Goal: Communication & Community: Answer question/provide support

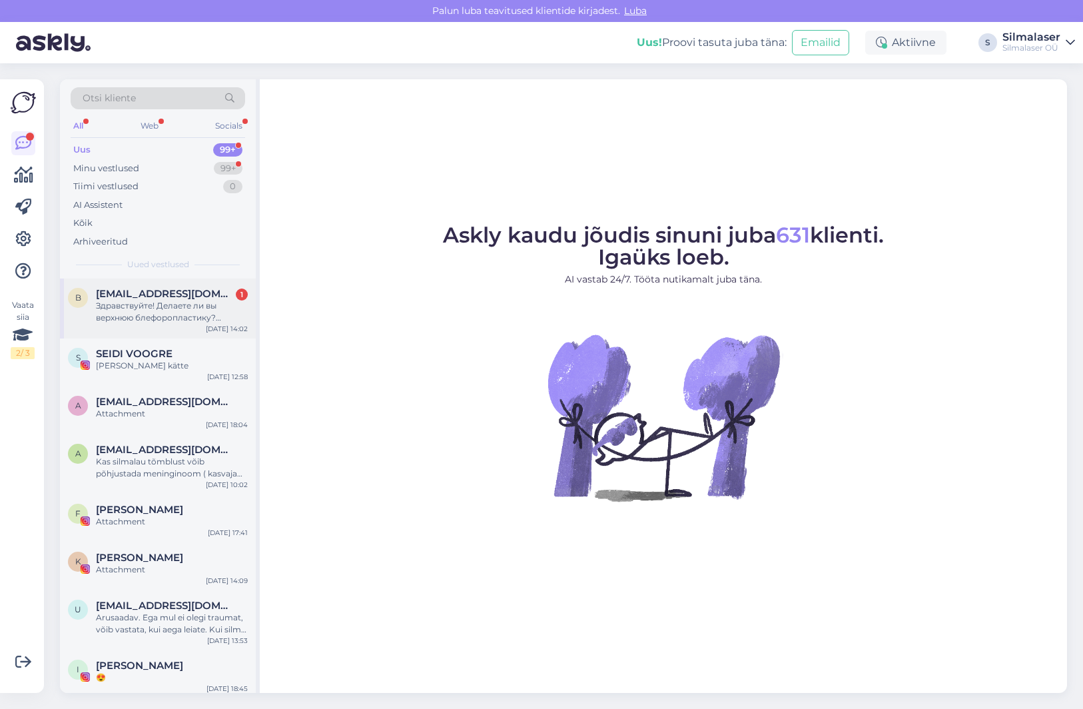
click at [118, 308] on div "Здравствуйте! Делаете ли вы верхнюю блефоропластику? [GEOGRAPHIC_DATA]." at bounding box center [172, 312] width 152 height 24
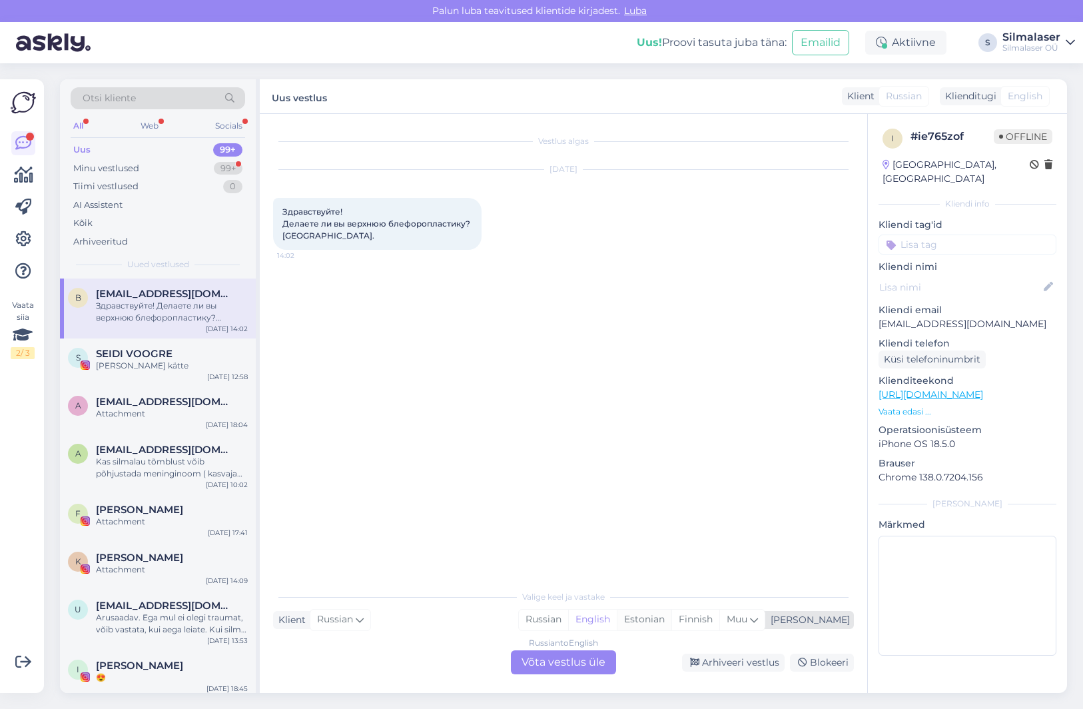
click at [671, 619] on div "Estonian" at bounding box center [644, 619] width 55 height 20
click at [568, 619] on div "Russian" at bounding box center [543, 619] width 49 height 20
click at [671, 619] on div "Estonian" at bounding box center [644, 619] width 55 height 20
click at [1022, 99] on span "English" at bounding box center [1025, 96] width 35 height 14
click at [991, 97] on div "Klienditugi" at bounding box center [968, 96] width 57 height 14
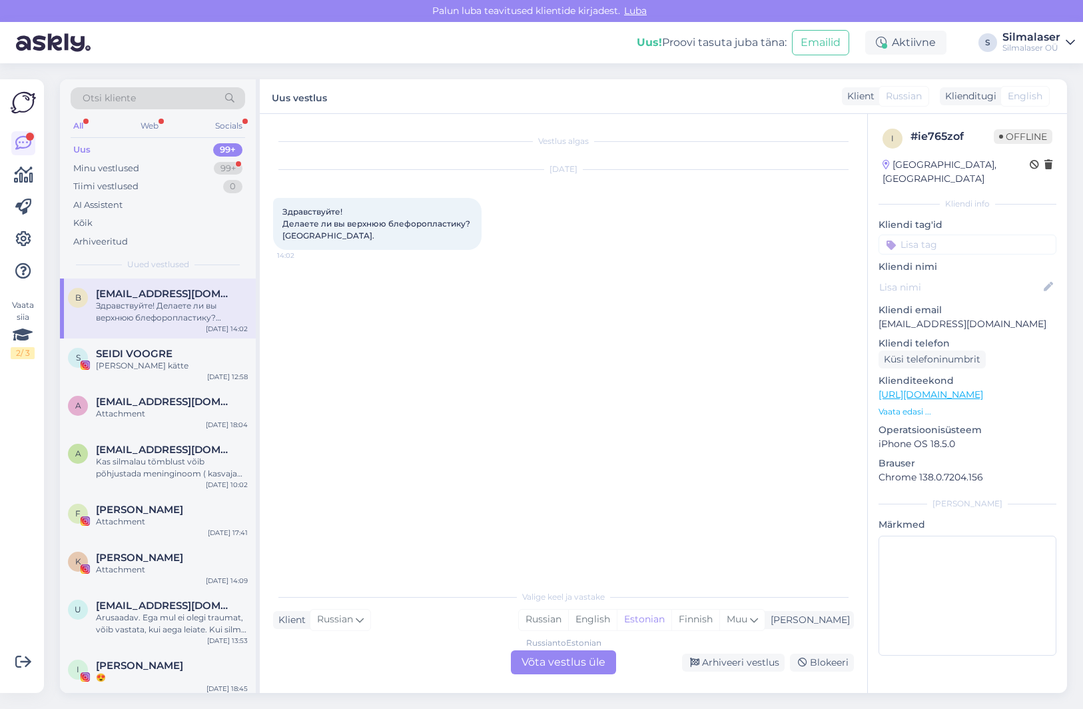
click at [874, 99] on div "Klient Russian" at bounding box center [885, 96] width 87 height 18
click at [579, 666] on div "Russian to Estonian Võta vestlus üle" at bounding box center [563, 662] width 105 height 24
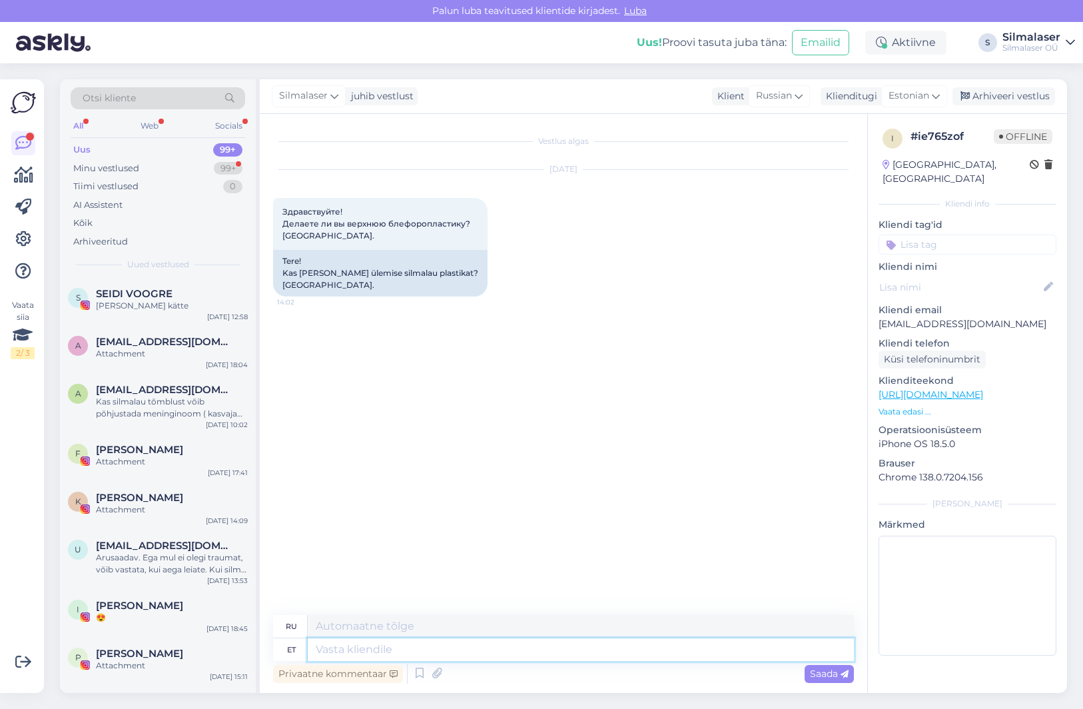
click at [470, 656] on textarea at bounding box center [581, 649] width 546 height 23
type textarea "Tere"
type textarea "Привет"
type textarea "Tere, t"
type textarea "Привет,"
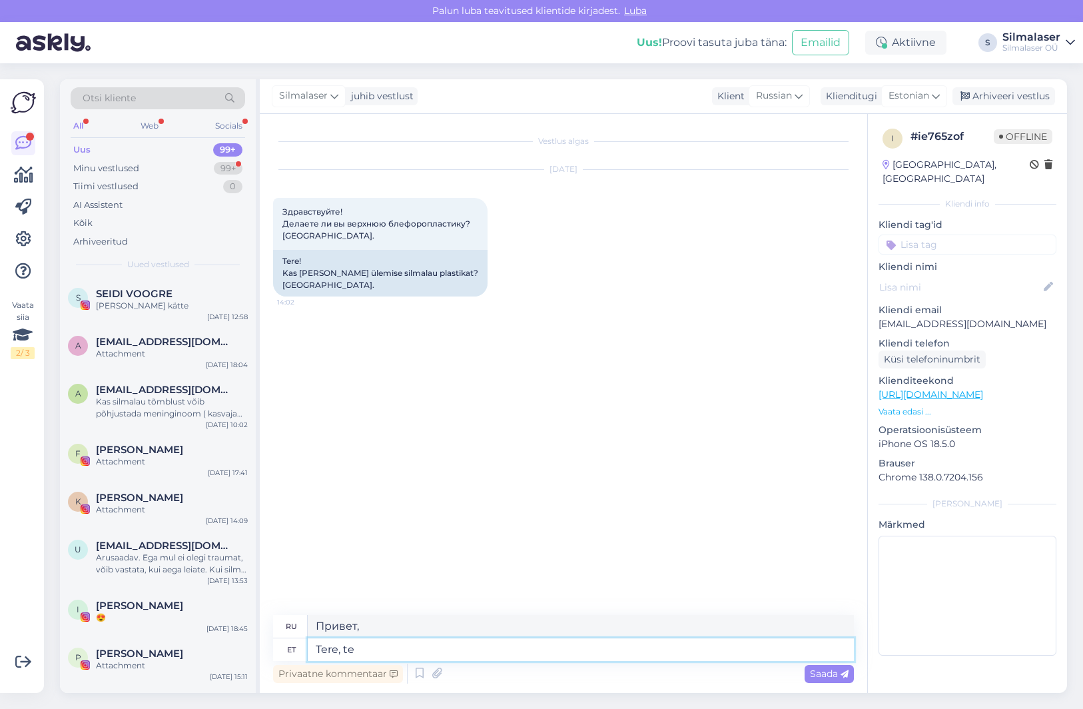
type textarea "Tere, tee"
type textarea "Привет, чай."
type textarea "Tere,"
type textarea "Привет,"
type textarea "Tere, Meie kli"
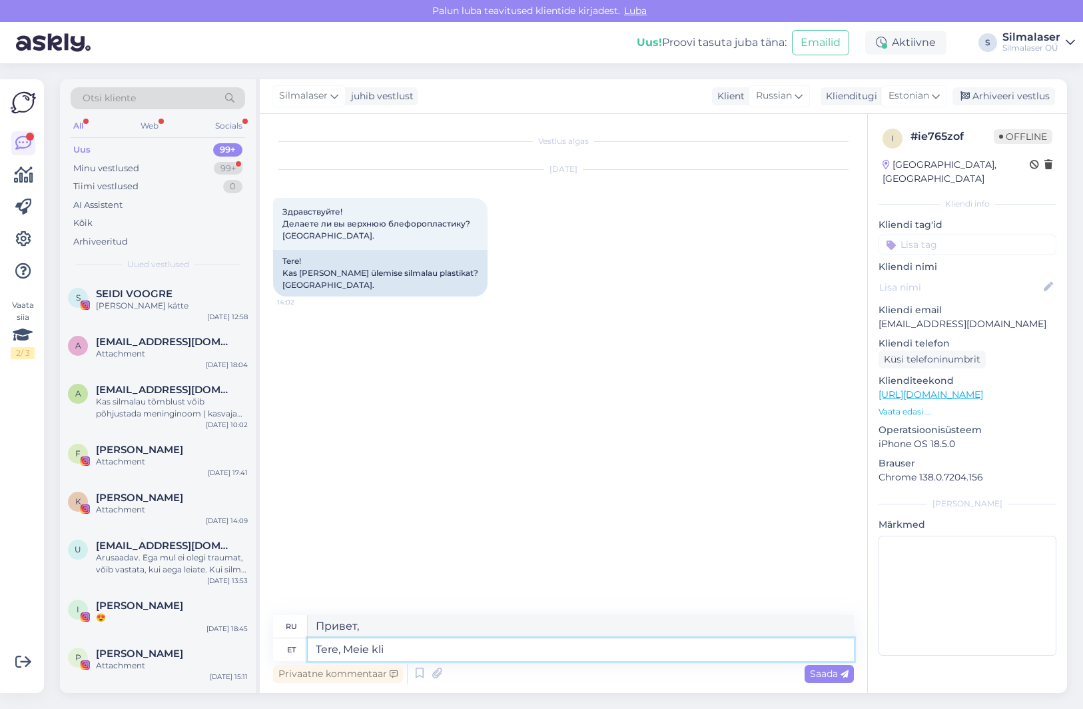
type textarea "Привет, мы"
type textarea "Tere, Meie kliinikus"
type textarea "Здравствуйте, наша клиника"
type textarea "Tere, Meie kliinikus sellega t"
type textarea "Здравствуйте, наша клиника с этим"
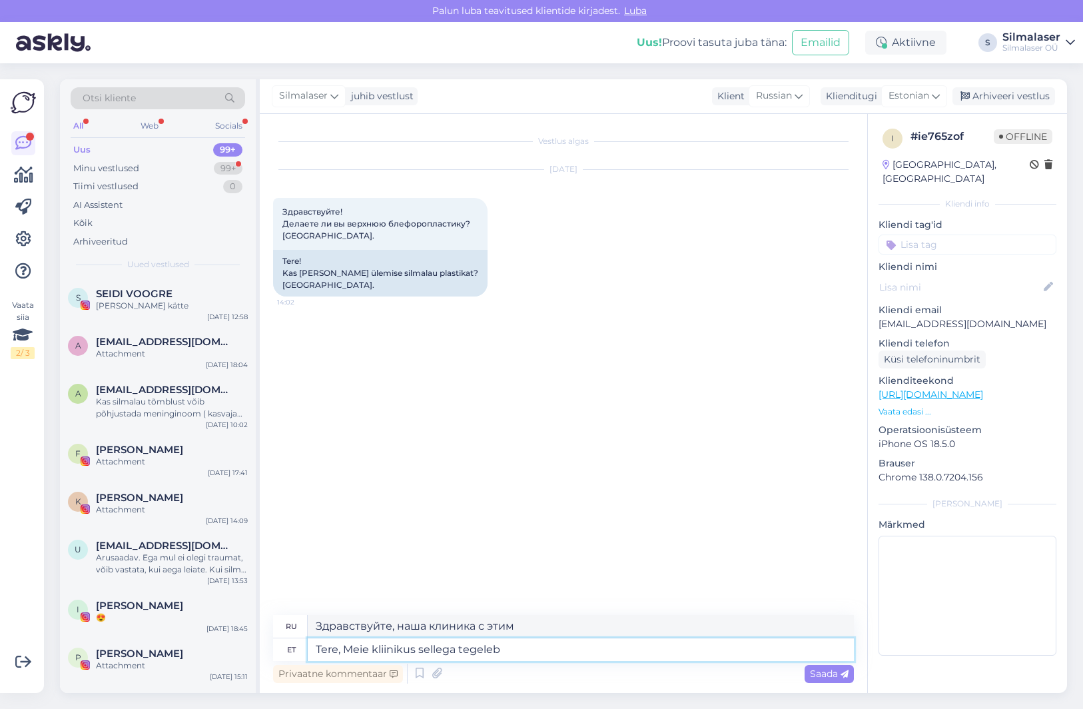
type textarea "Tere, Meie kliinikus sellega tegeleb"
type textarea "Здравствуйте, наша клиника этим занимается."
type textarea "Tere, Meie kliinikus sellega tegeleb D"
type textarea "Здравствуйте, в нашей клинике этим занимается доктор."
type textarea "Tere, Meie kliinikus sellega tegeleb Dr [PERSON_NAME]"
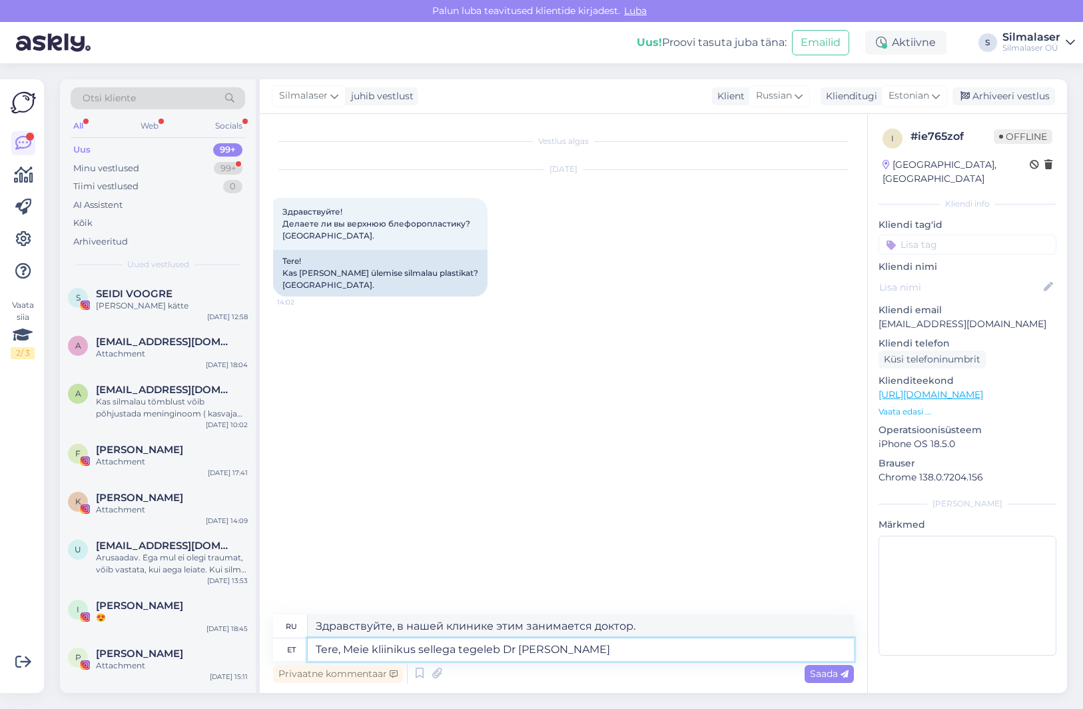
type textarea "Здравствуйте, в нашей клинике этим занимается доктор [PERSON_NAME]."
type textarea "Tere, Meie kliinikus sellega tegeleb Dr [PERSON_NAME]"
type textarea "Здравствуйте, в нашей клинике этим занимается доктор [PERSON_NAME]."
type textarea "Tere, Meie kliinikus sellega tegeleb Dr [PERSON_NAME], s"
type textarea "Здравствуйте, в нашей клинике этим занимается доктор [PERSON_NAME]."
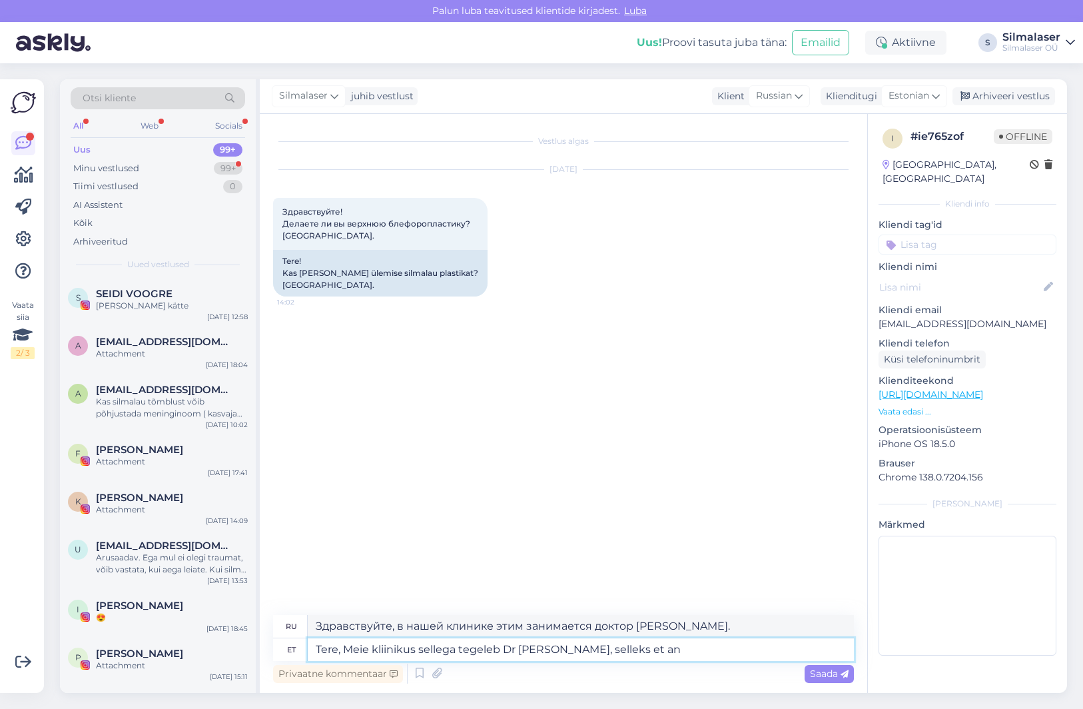
type textarea "Tere, Meie kliinikus sellega tegeleb Dr [PERSON_NAME], selleks et and"
type textarea "Здравствуйте, в нашей клинике этим занимается доктор [PERSON_NAME], для того, ч…"
type textarea "Tere, Meie kliinikus sellega tegeleb Dr [PERSON_NAME], selleks et anda"
type textarea "Здравствуйте, доктор [PERSON_NAME] работает над этим в нашей клинике, чтобы дать"
type textarea "Tere, Meie kliinikus sellega tegeleb Dr [PERSON_NAME], selleks et anda Teile roh"
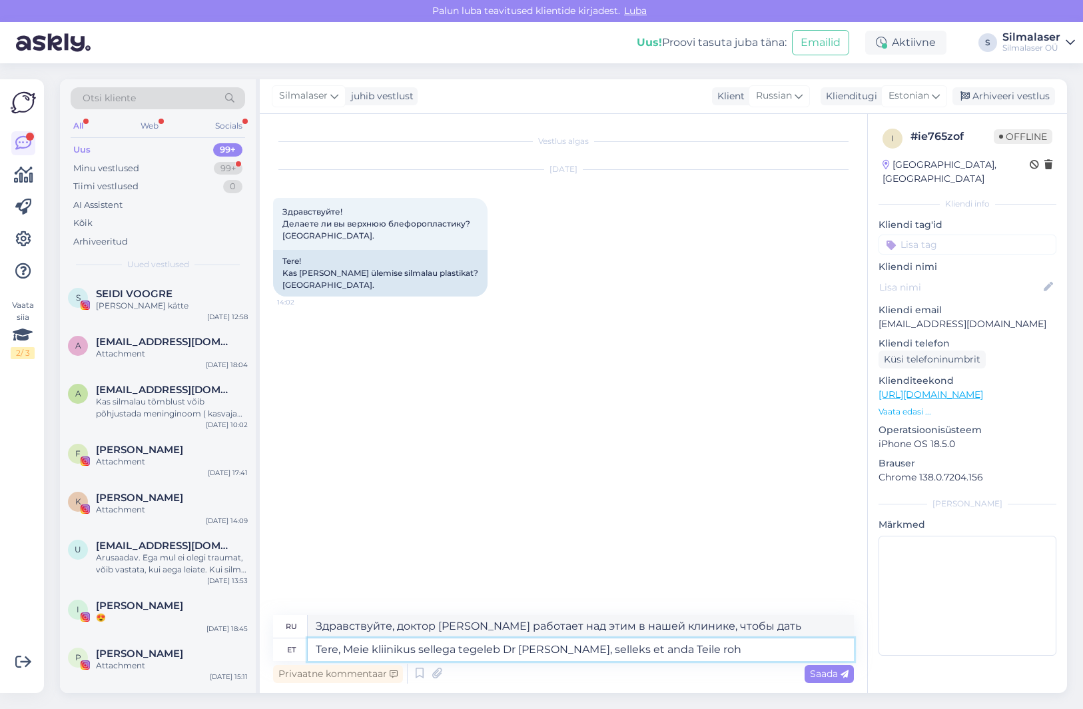
type textarea "Здравствуйте, в нашей клинике этим занимается доктор [PERSON_NAME], которая гот…"
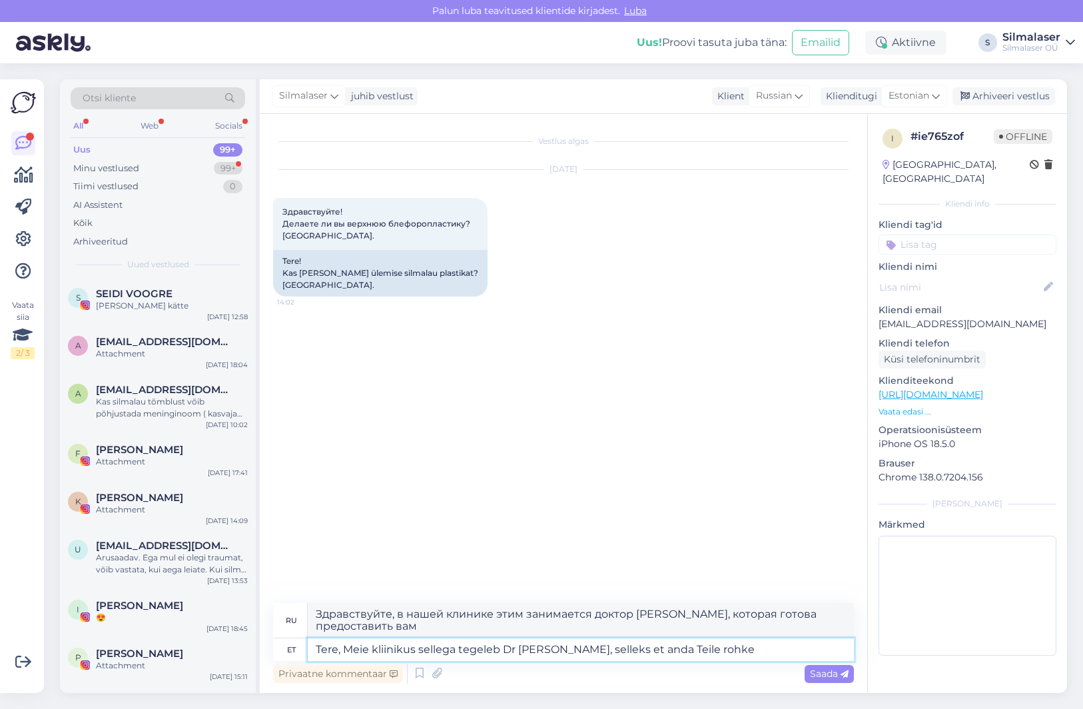
type textarea "Tere, Meie kliinikus sellega tegeleb Dr [PERSON_NAME], selleks et anda Teile ro…"
type textarea "Здравствуйте, доктор [PERSON_NAME] работает над этим в нашей клинике, чтобы пре…"
type textarea "Tere, Meie kliinikus sellega tegeleb Dr [PERSON_NAME], selleks et anda Teile"
type textarea "Здравствуйте, в нашей клинике этим занимается доктор [PERSON_NAME], которая гот…"
type textarea "Tere, Meie kliinikus sellega tegeleb Dr [PERSON_NAME], selleks et anda Teile va…"
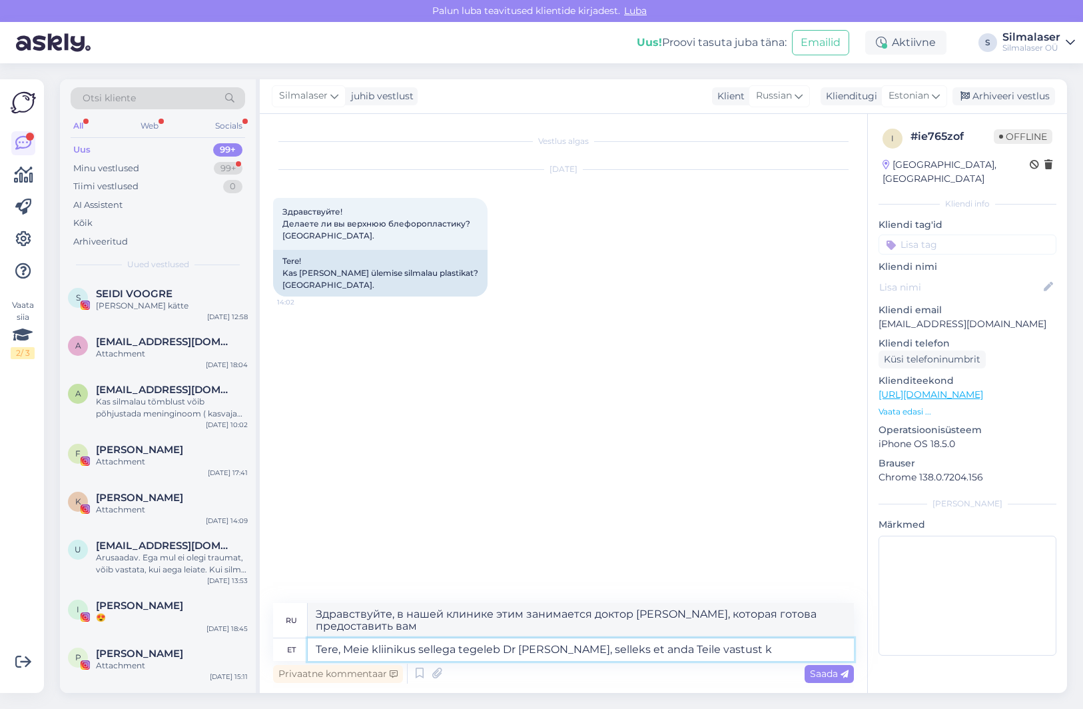
type textarea "Здравствуйте, в нашей клинике над этим вопросом работает доктор [PERSON_NAME], …"
type textarea "Tere, Meie kliinikus sellega tegeleb Dr [PERSON_NAME], selleks et anda Teile va…"
type textarea "Здравствуйте, в нашей клинике над этим работает доктор [PERSON_NAME], которая т…"
type textarea "Tere, Meie kliinikus sellega tegeleb Dr [PERSON_NAME], selleks et anda Teile va…"
type textarea "Здравствуйте, в нашей клинике этим вопросом занимается доктор [PERSON_NAME], он…"
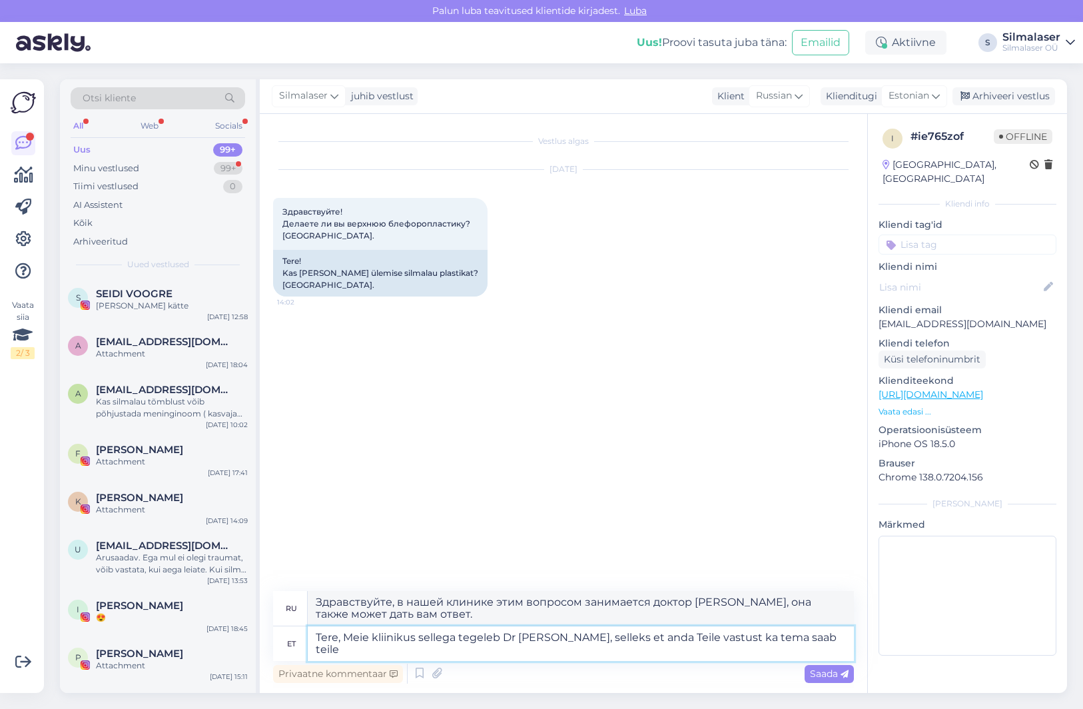
type textarea "Tere, Meie kliinikus sellega tegeleb Dr [PERSON_NAME], selleks et anda Teile va…"
type textarea "Здравствуйте, в нашей клинике этим занимается доктор [PERSON_NAME], она также м…"
type textarea "Tere, Meie kliinikus sellega tegeleb Dr [PERSON_NAME], selleks et anda Teile va…"
type textarea "Здравствуйте, в нашей клинике этим вопросом занимается доктор [PERSON_NAME], он…"
type textarea "Tere, Meie kliinikus sellega tegeleb Dr [PERSON_NAME], selleks et anda Teile va…"
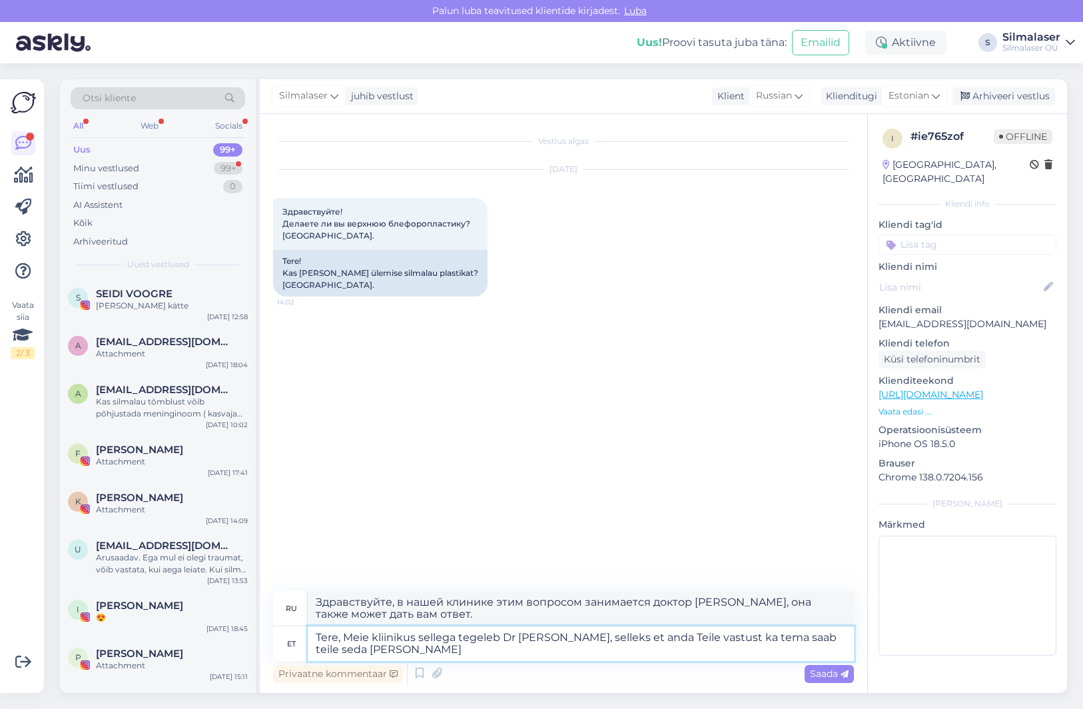
type textarea "Здравствуйте, в нашей клинике этим занимается доктор [PERSON_NAME], она также м…"
type textarea "Tere, Meie kliinikus sellega tegeleb Dr [PERSON_NAME], selleks et anda Teile va…"
type textarea "Здравствуйте, в нашей клинике этим занимается доктор [PERSON_NAME], поэтому она…"
type textarea "Tere, Meie kliinikus sellega tegeleb Dr [PERSON_NAME], selleks et anda Teile va…"
type textarea "Здравствуйте, в нашей клинике этим занимается доктор [PERSON_NAME]. Чтобы вы мо…"
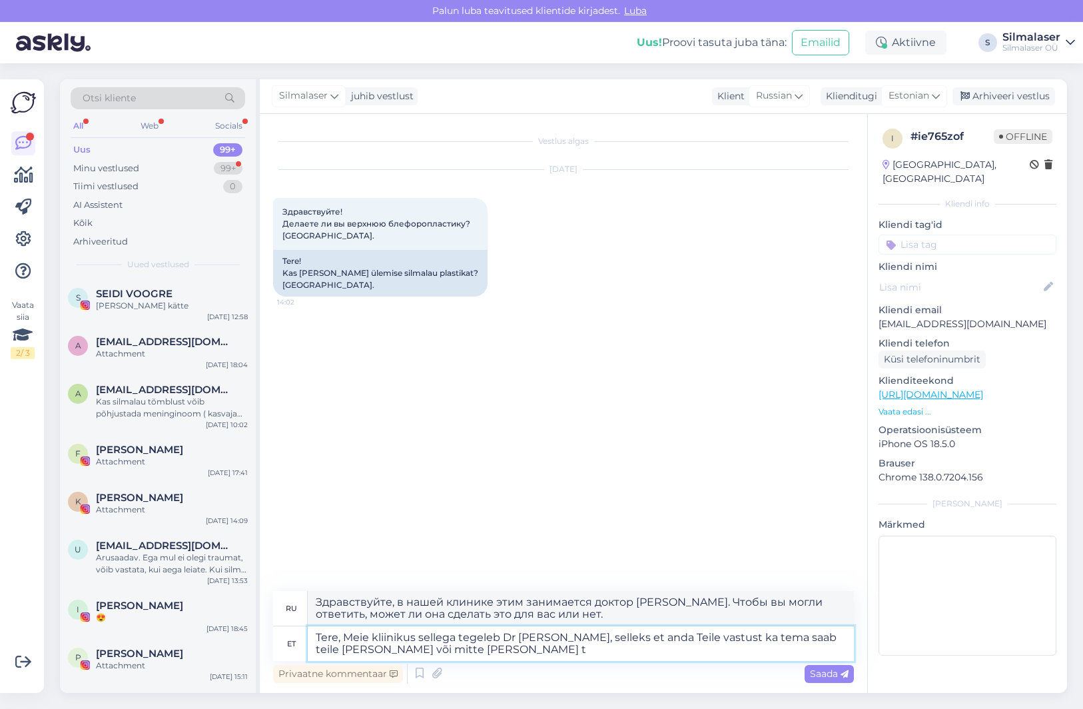
type textarea "Tere, Meie kliinikus sellega tegeleb Dr [PERSON_NAME], selleks et anda Teile va…"
type textarea "Здравствуйте, в нашей клинике этим занимается доктор [PERSON_NAME]. Чтобы ответ…"
type textarea "Tere, Meie kliinikus sellega tegeleb Dr [PERSON_NAME], selleks et anda Teile va…"
type textarea "Здравствуйте, в нашей клинике этим занимается доктор [PERSON_NAME]. Чтобы ответ…"
type textarea "Tere, Meie kliinikus sellega tegeleb Dr [PERSON_NAME], selleks et anda Teile va…"
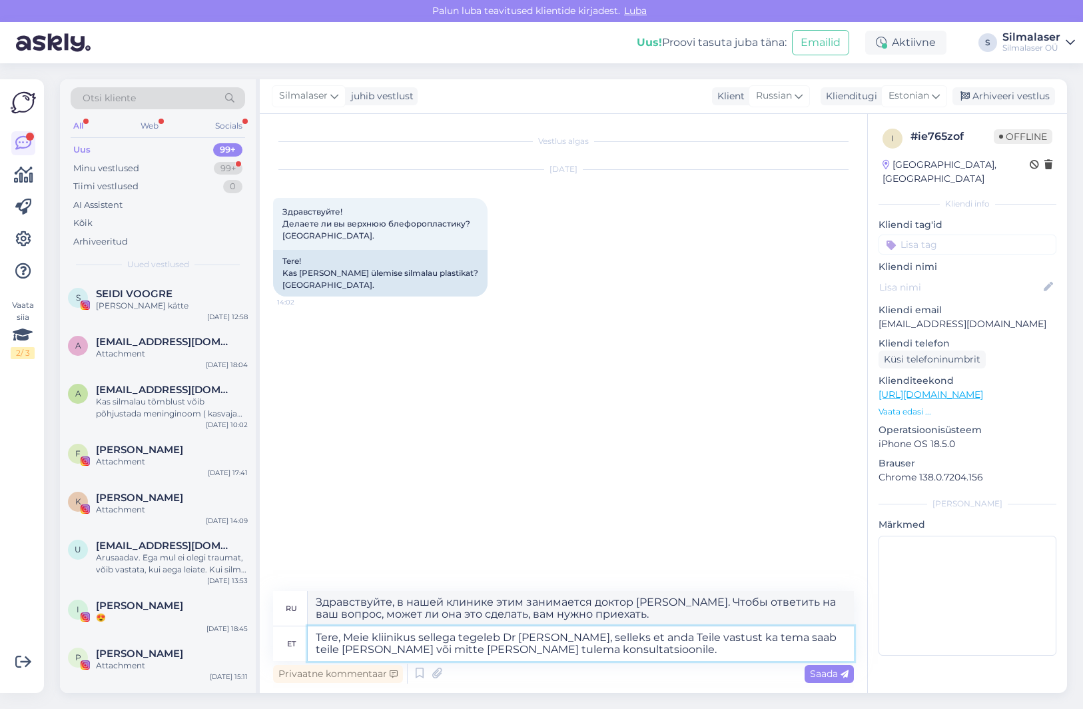
type textarea "Здравствуйте, в нашей клинике этим занимается доктор [PERSON_NAME]. Чтобы ответ…"
type textarea "Tere, Meie kliinikus sellega tegeleb Dr [PERSON_NAME], selleks et anda Teile va…"
type textarea "Здравствуйте! В нашей клинике этим занимается доктор [PERSON_NAME]. Чтобы ответ…"
type textarea "Tere, Meie kliinikus sellega tegeleb Dr [PERSON_NAME], selleks et anda Teile va…"
type textarea "Здравствуйте! В нашей клинике этим занимается доктор [PERSON_NAME]. Чтобы ответ…"
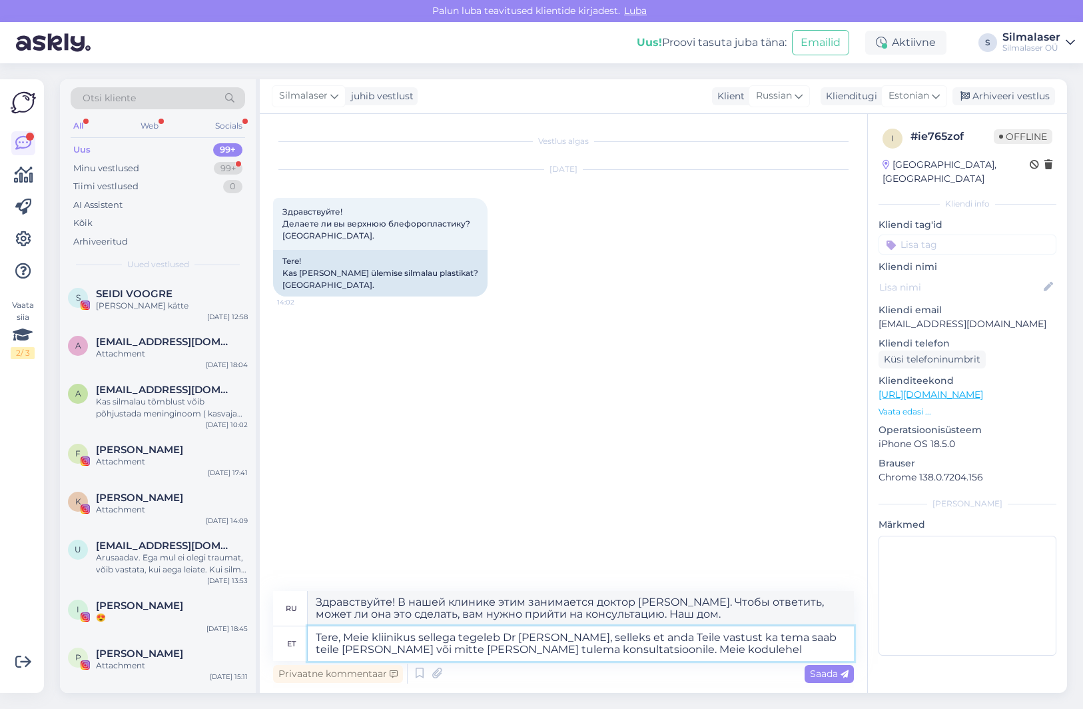
type textarea "Tere, Meie kliinikus sellega tegeleb Dr [PERSON_NAME], selleks et anda Teile va…"
type textarea "Здравствуйте! В нашей клинике этим занимается доктор [PERSON_NAME]. Чтобы ответ…"
type textarea "Tere, Meie kliinikus sellega tegeleb Dr [PERSON_NAME], selleks et anda Teile va…"
type textarea "Здравствуйте! В нашей клинике этим занимается доктор [PERSON_NAME]. Чтобы ответ…"
type textarea "Tere, Meie kliinikus sellega tegeleb Dr [PERSON_NAME], selleks et anda Teile va…"
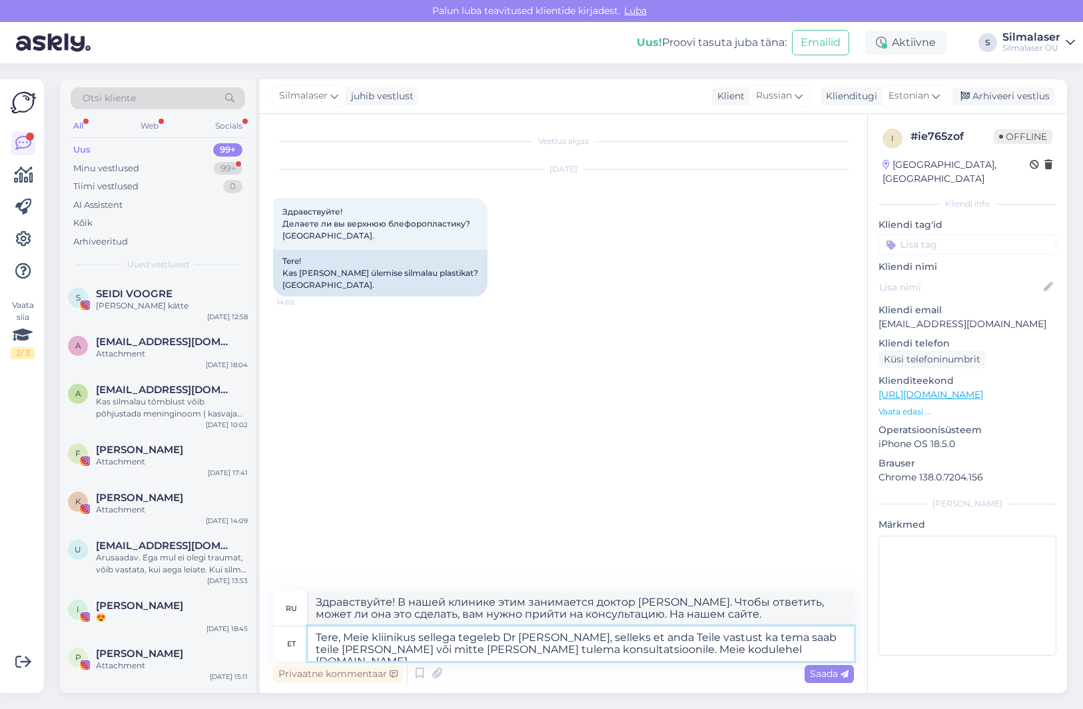
type textarea "Здравствуйте! В нашей клинике этим занимается доктор [PERSON_NAME]. Чтобы узнат…"
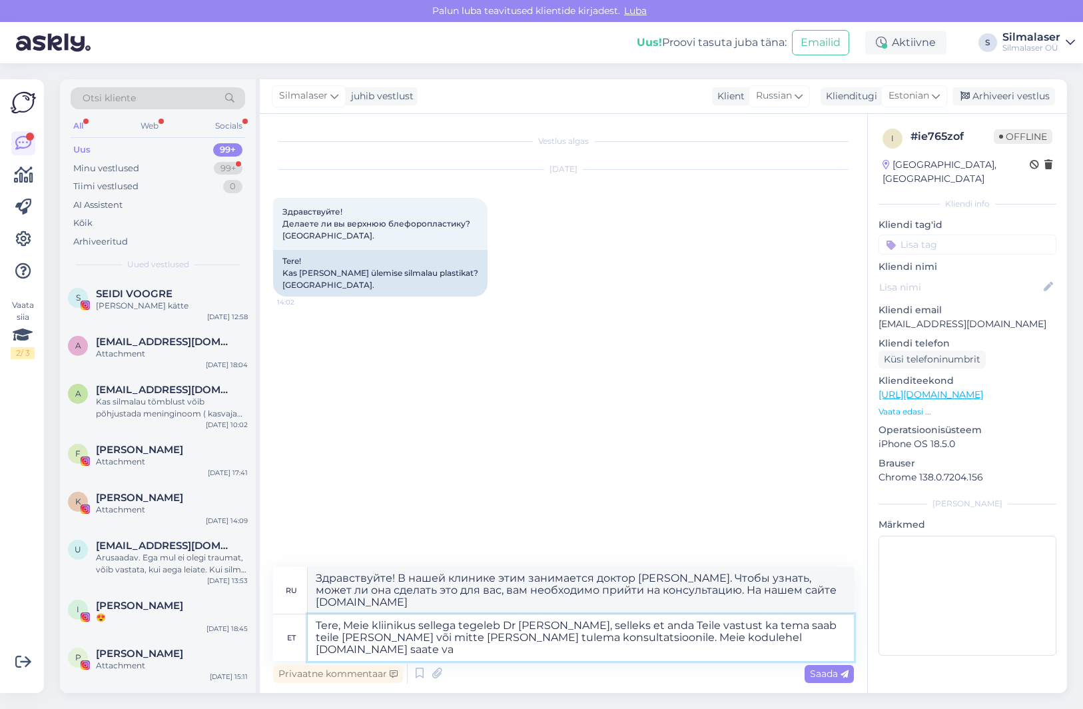
type textarea "Tere, Meie kliinikus sellega tegeleb Dr [PERSON_NAME], selleks et anda Teile va…"
type textarea "Здравствуйте! В нашей клинике этим занимается доктор [PERSON_NAME]. Чтобы узнат…"
type textarea "Tere, Meie kliinikus sellega tegeleb Dr [PERSON_NAME], selleks et anda Teile va…"
type textarea "Здравствуйте! В нашей клинике этим занимается доктор [PERSON_NAME]. Чтобы узнат…"
type textarea "Tere, Meie kliinikus sellega tegeleb Dr [PERSON_NAME], selleks et anda Teile va…"
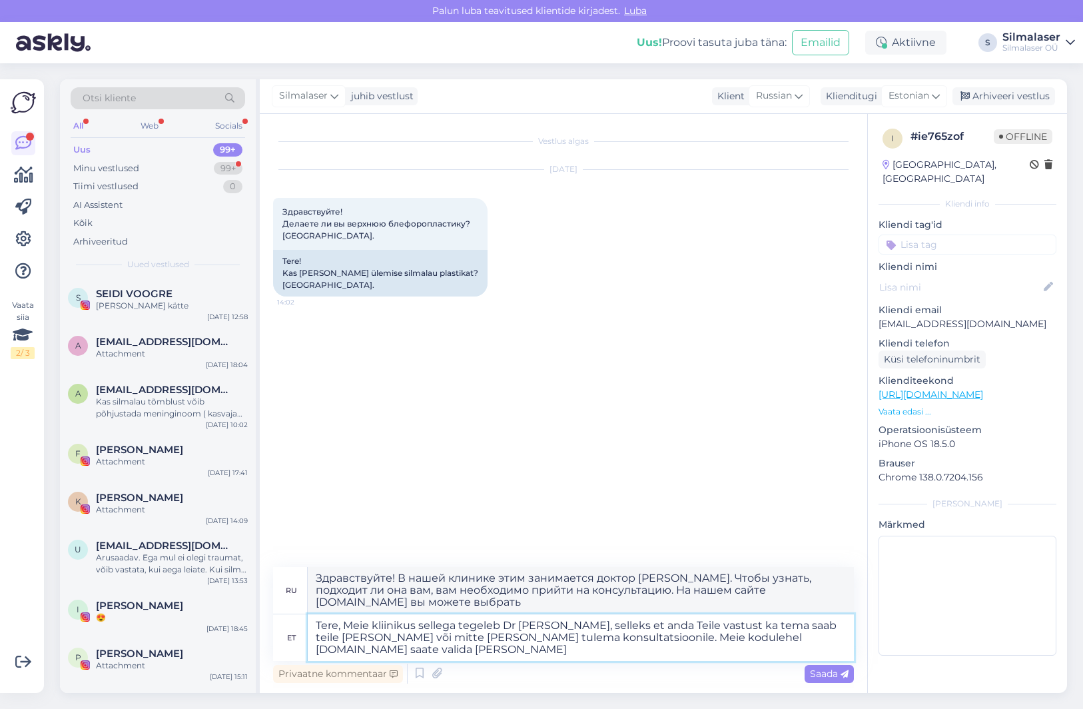
type textarea "Здравствуйте! В нашей клинике этим занимается доктор [PERSON_NAME]. Чтобы узнат…"
type textarea "Tere, Meie kliinikus sellega tegeleb Dr [PERSON_NAME], selleks et anda Teile va…"
type textarea "Здравствуйте! В нашей клинике этим занимается доктор [PERSON_NAME]. Чтобы узнат…"
type textarea "Tere, Meie kliinikus sellega tegeleb Dr [PERSON_NAME], selleks et anda Teile va…"
type textarea "Здравствуйте! В нашей клинике этим занимается доктор [PERSON_NAME]. Чтобы узнат…"
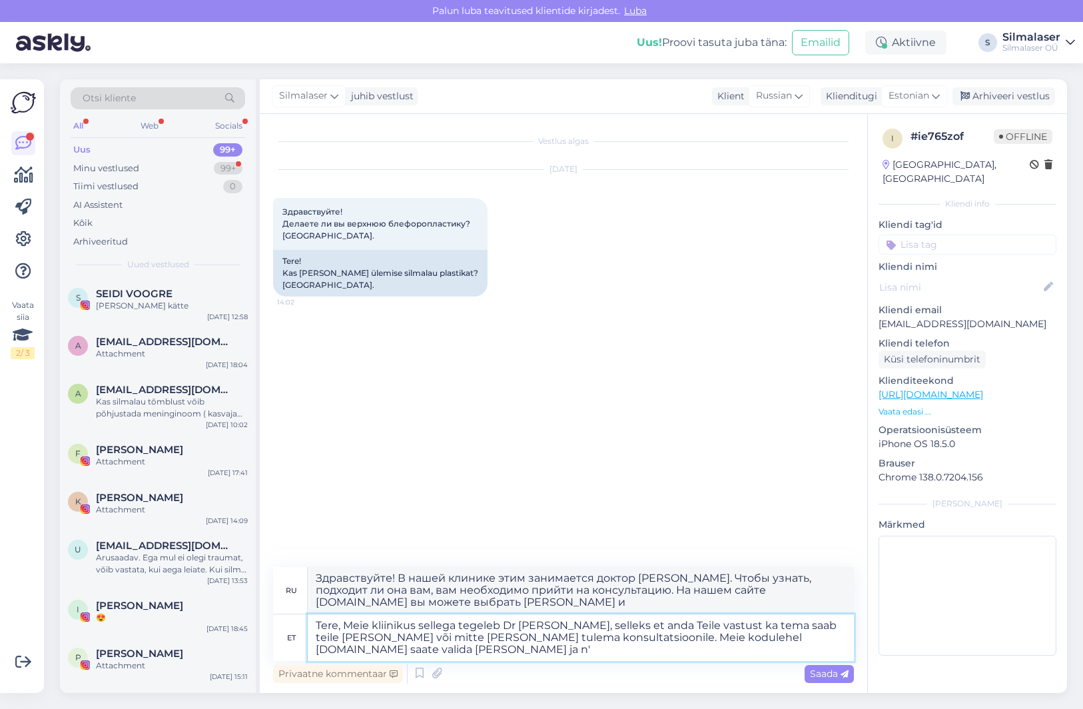
type textarea "Tere, Meie kliinikus sellega tegeleb Dr [PERSON_NAME], selleks et anda Teile va…"
type textarea "Здравствуйте! В нашей клинике этим занимается доктор [PERSON_NAME]. Чтобы узнат…"
type textarea "Tere, Meie kliinikus sellega tegeleb Dr [PERSON_NAME], selleks et anda Teile va…"
type textarea "Здравствуйте! В нашей клинике этим занимается доктор [PERSON_NAME]. Чтобы узнат…"
type textarea "Tere, Meie kliinikus sellega tegeleb Dr [PERSON_NAME], selleks et anda Teile va…"
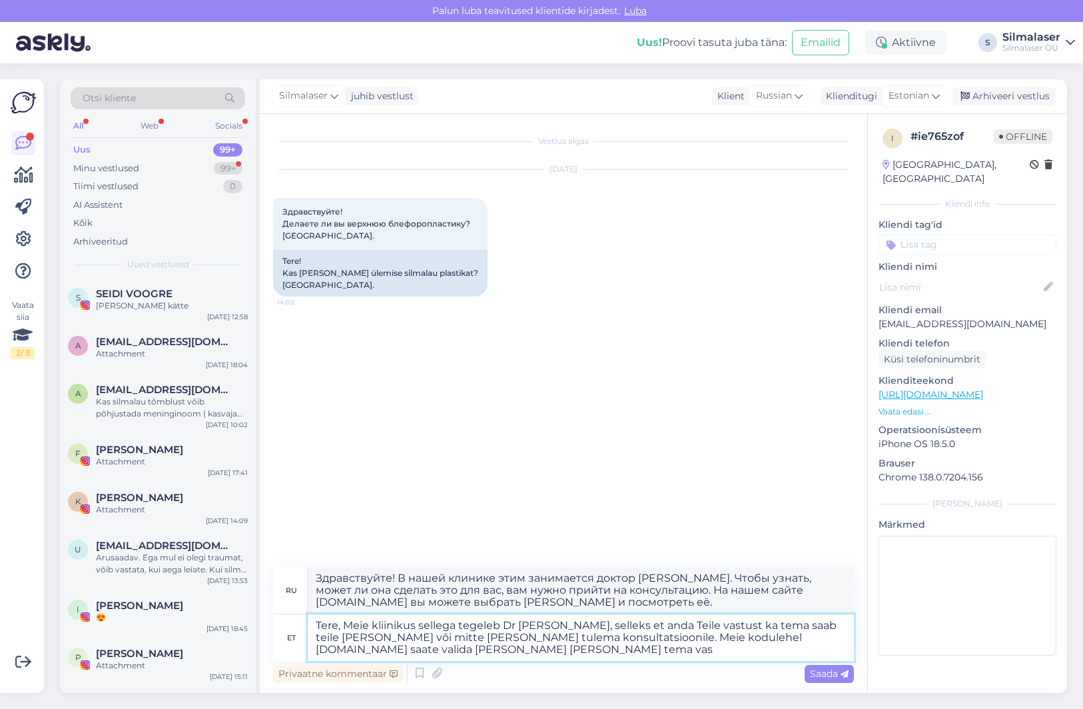
type textarea "Здравствуйте! В нашей клинике этим занимается доктор [PERSON_NAME]. Чтобы узнат…"
type textarea "Tere, Meie kliinikus sellega tegeleb Dr [PERSON_NAME], selleks et anda Teile va…"
type textarea "Здравствуйте! В нашей клинике этим занимается доктор [PERSON_NAME]. Чтобы узнат…"
type textarea "Tere, Meie kliinikus sellega tegeleb Dr [PERSON_NAME], selleks et anda Teile va…"
type textarea "Здравствуйте! В нашей клинике этим занимается доктор [PERSON_NAME]. Чтобы узнат…"
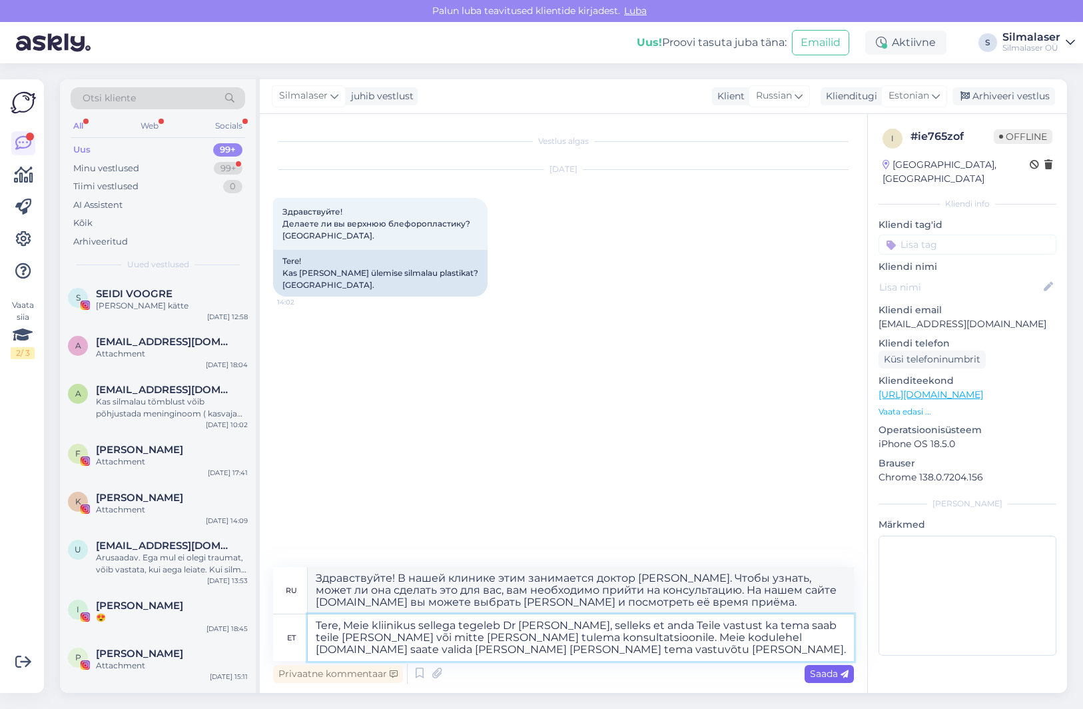
type textarea "Tere, Meie kliinikus sellega tegeleb Dr [PERSON_NAME], selleks et anda Teile va…"
click at [816, 672] on span "Saada" at bounding box center [829, 673] width 39 height 12
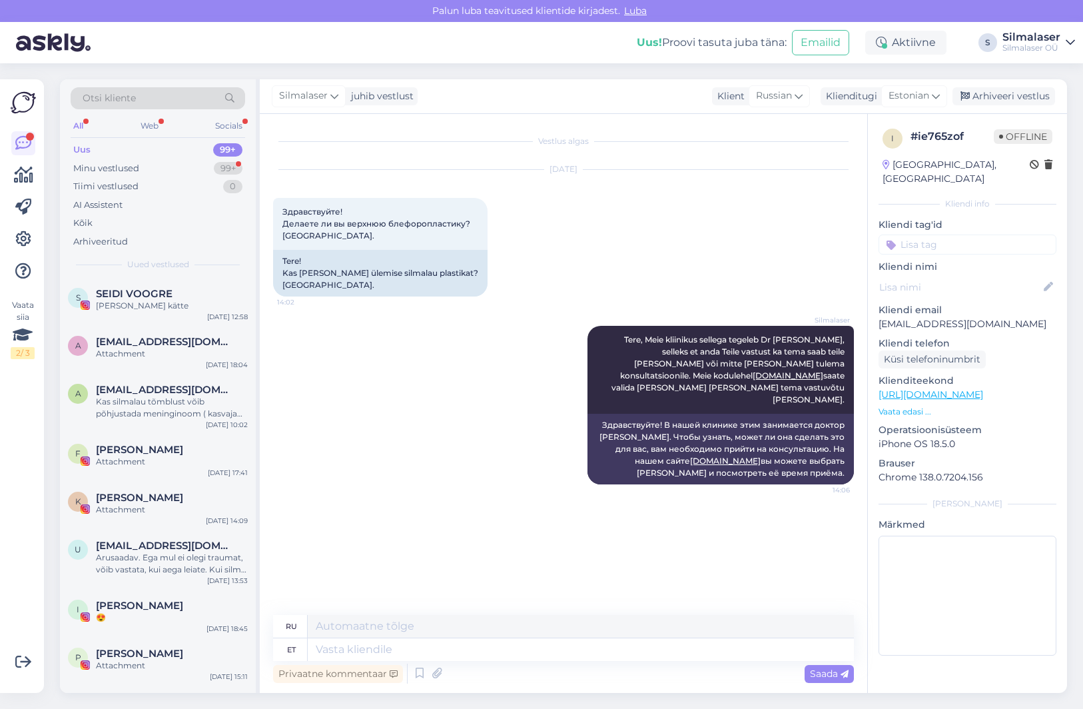
click at [312, 0] on html "[PERSON_NAME] teavitused klientide kirjadest. Luba Uus! Proovi tasuta [PERSON_N…" at bounding box center [541, 354] width 1083 height 709
